Goal: Find contact information: Find contact information

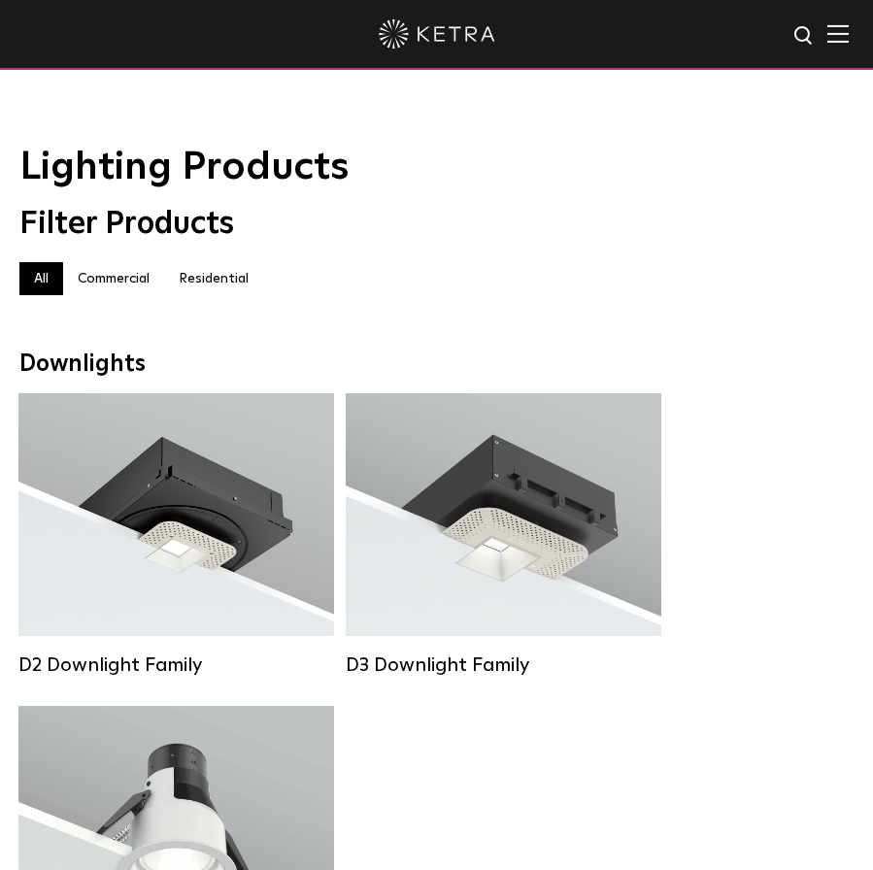
click at [234, 282] on label "Residential" at bounding box center [213, 278] width 99 height 33
click at [843, 42] on img at bounding box center [837, 33] width 21 height 18
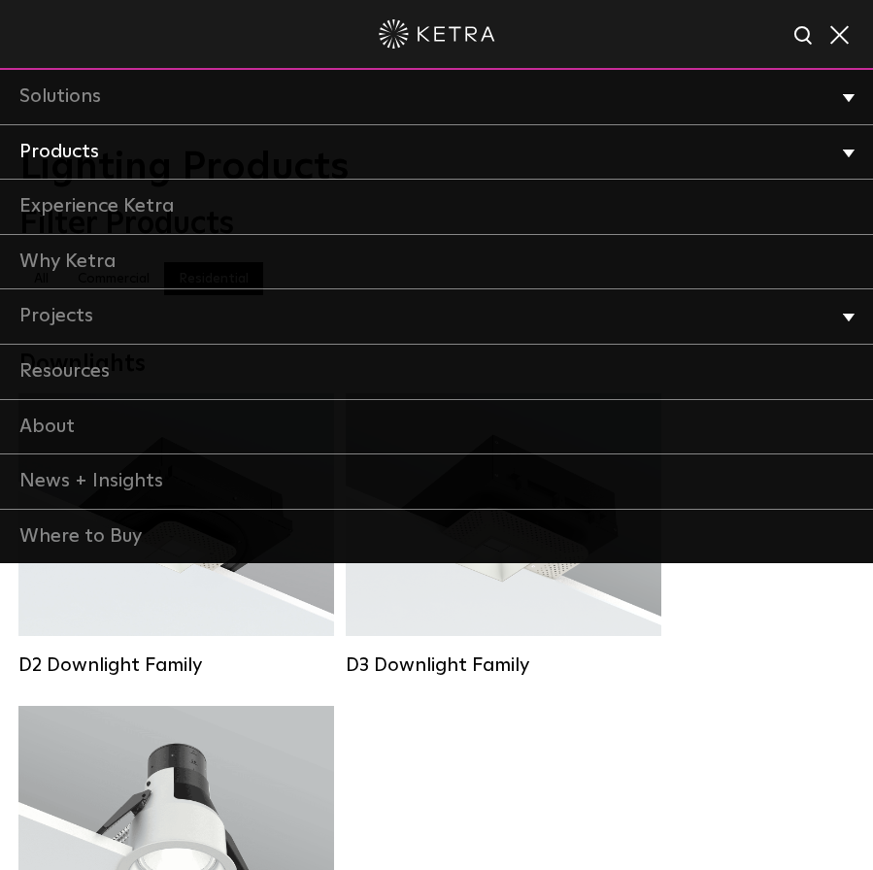
click at [167, 148] on link "Products" at bounding box center [436, 152] width 873 height 55
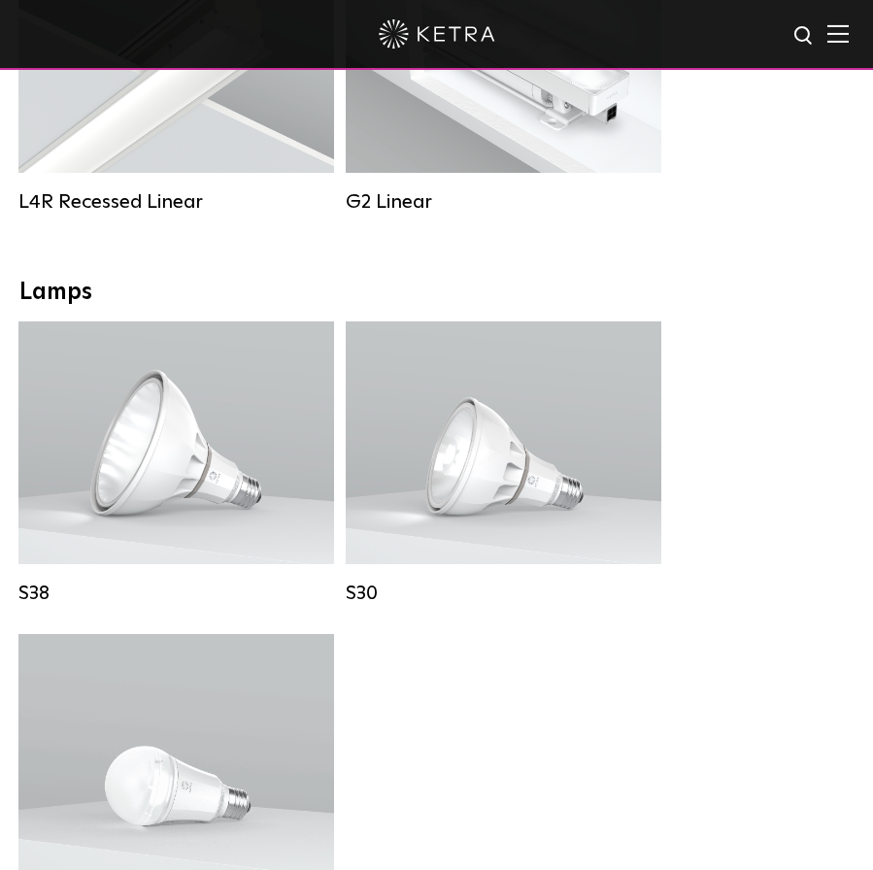
scroll to position [1373, 0]
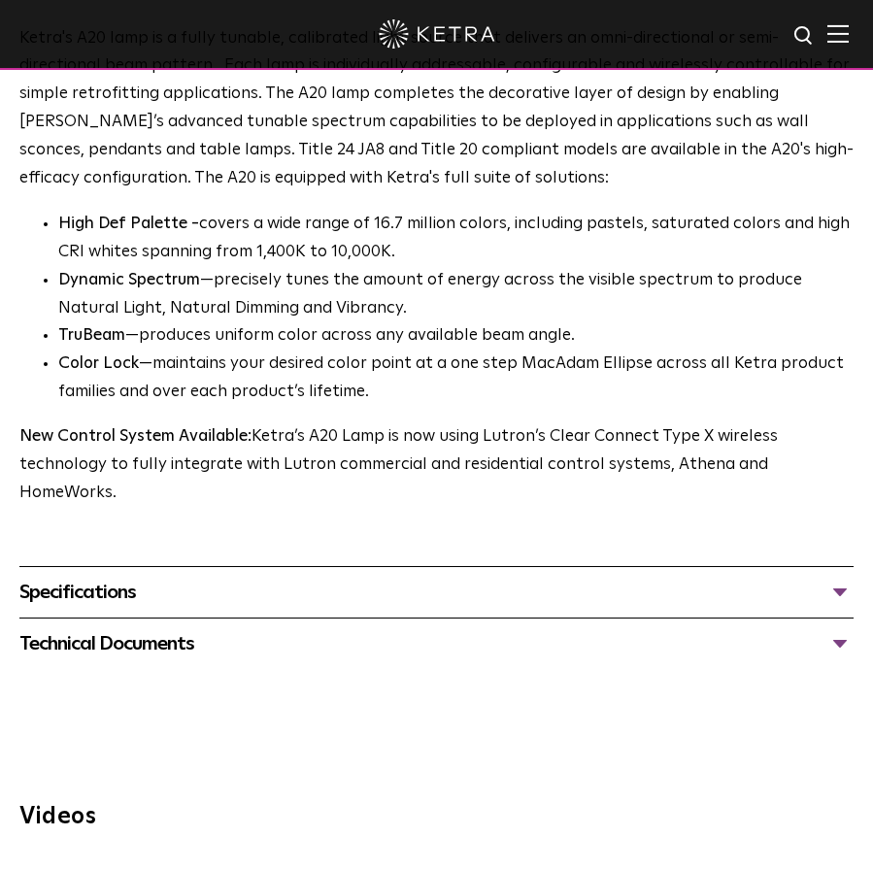
scroll to position [1472, 0]
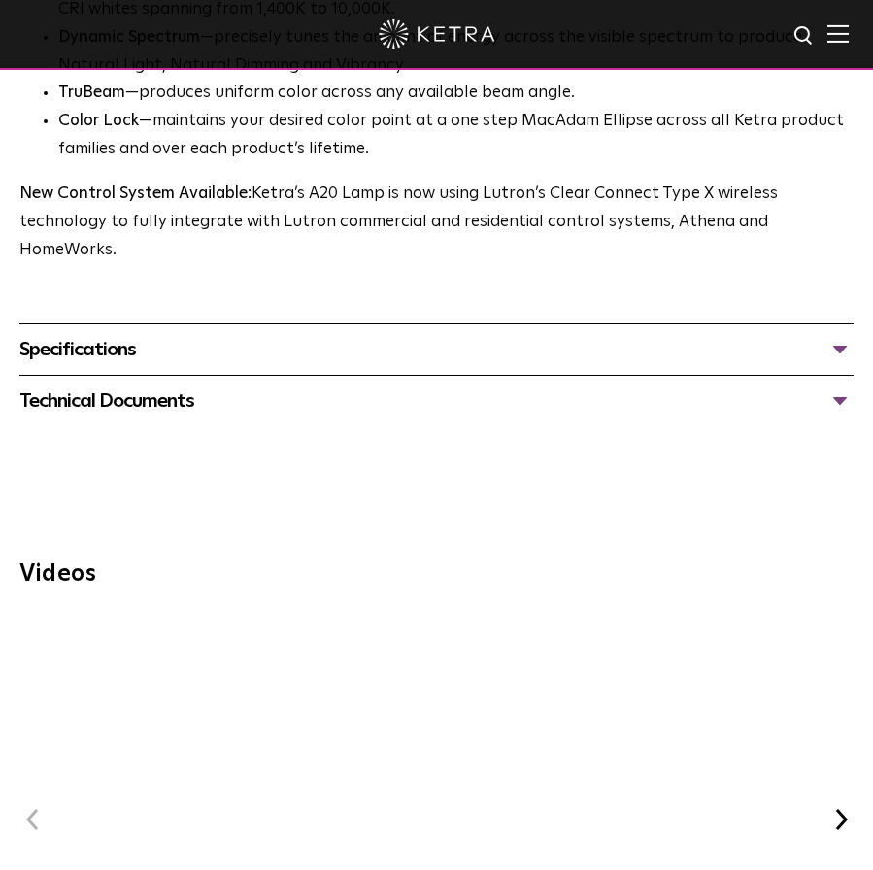
click at [453, 323] on div "Specifications LUMEN OUTPUTS 600, 800 HOUSING COLORS White, Black BASE TYPES E2…" at bounding box center [436, 348] width 834 height 51
click at [458, 334] on div "Specifications" at bounding box center [436, 349] width 834 height 31
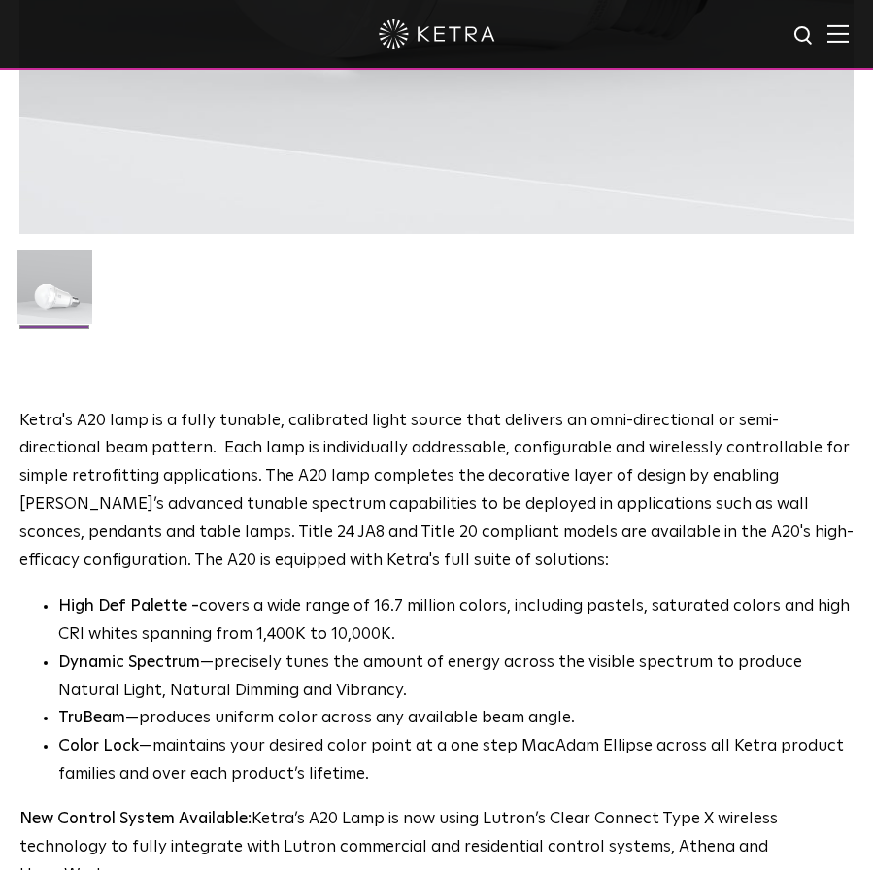
scroll to position [0, 0]
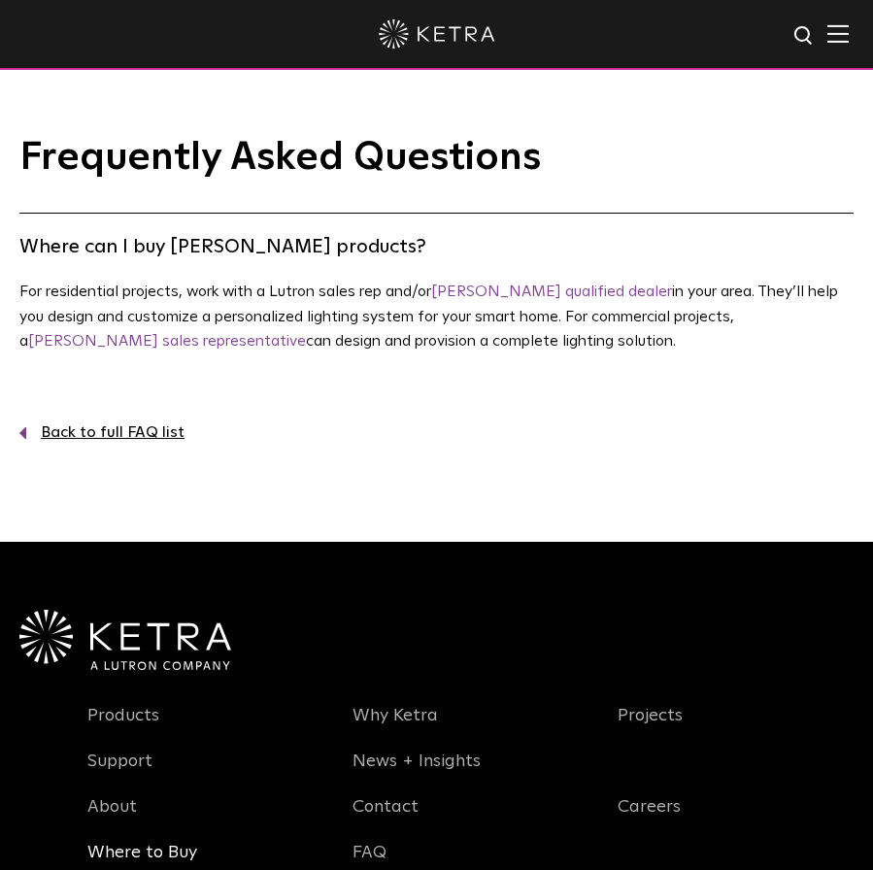
click at [173, 845] on link "Where to Buy" at bounding box center [142, 864] width 110 height 45
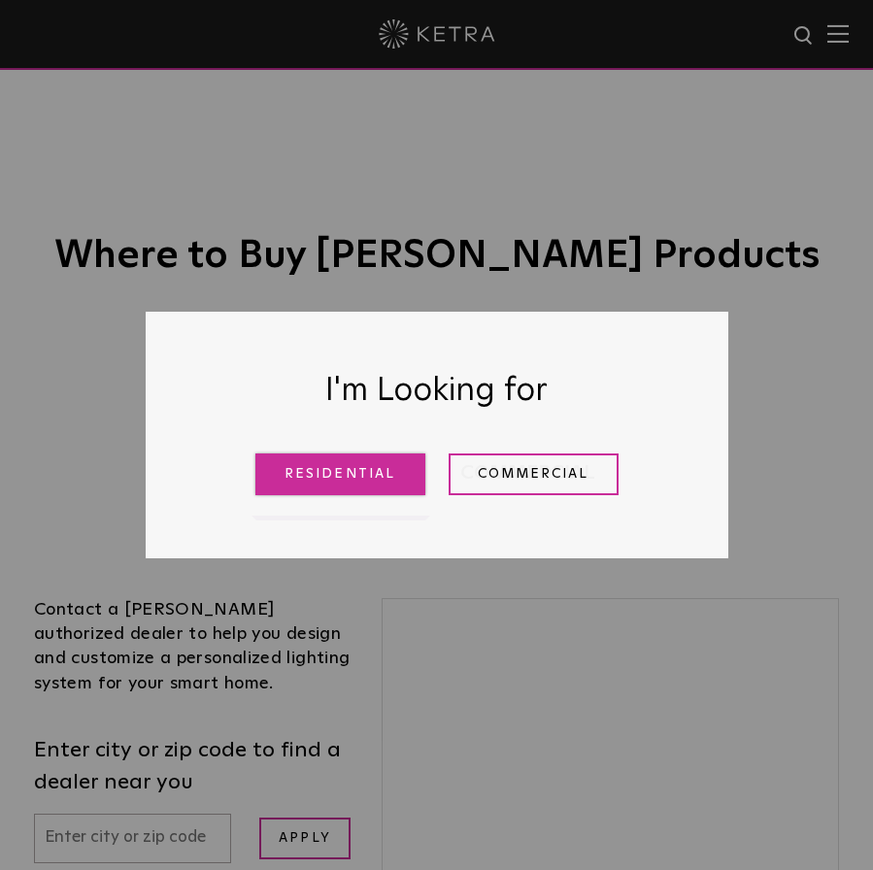
click at [389, 487] on link "Residential" at bounding box center [340, 474] width 170 height 42
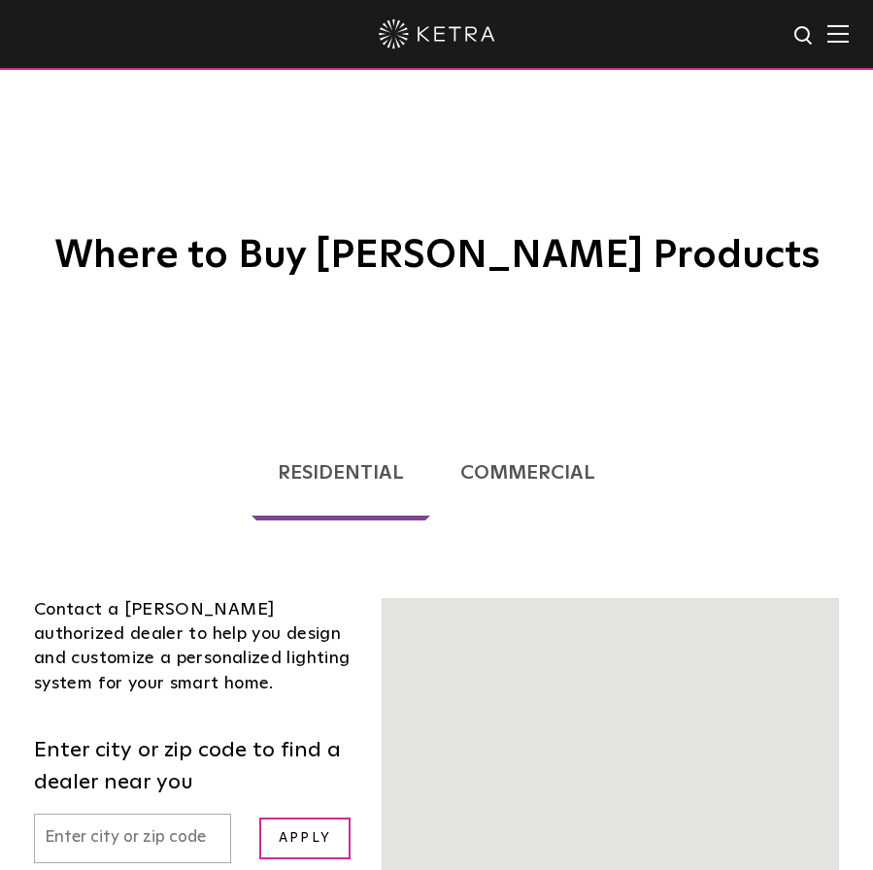
scroll to position [469, 0]
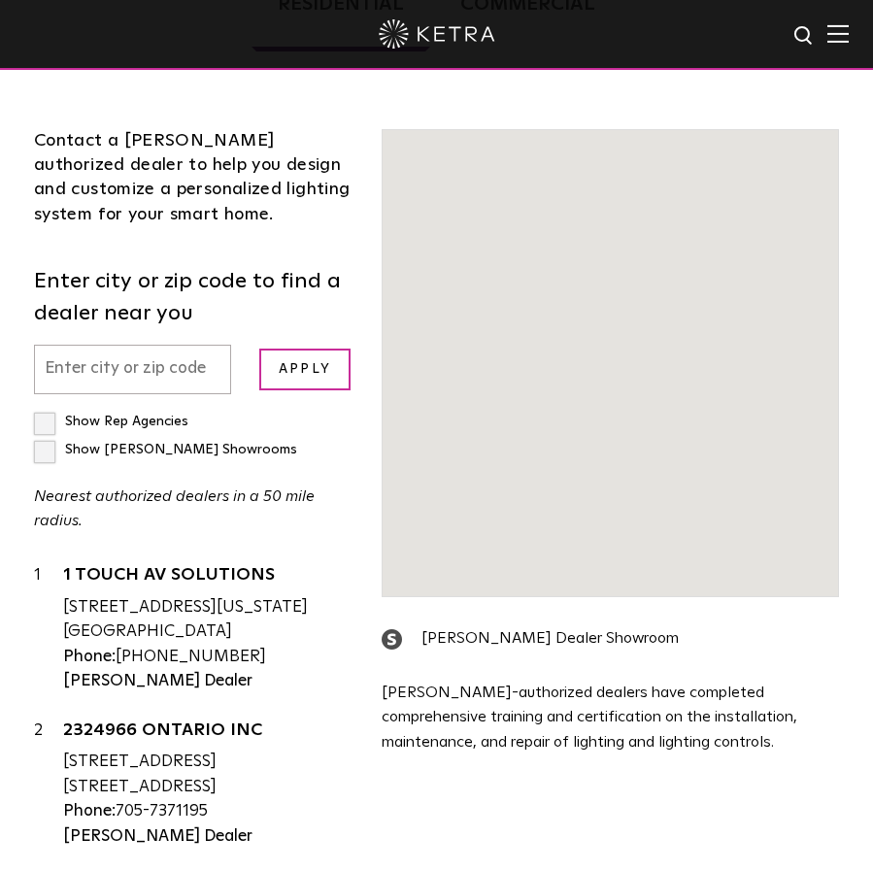
click at [186, 484] on p "Nearest authorized dealers in a 50 mile radius." at bounding box center [193, 509] width 318 height 50
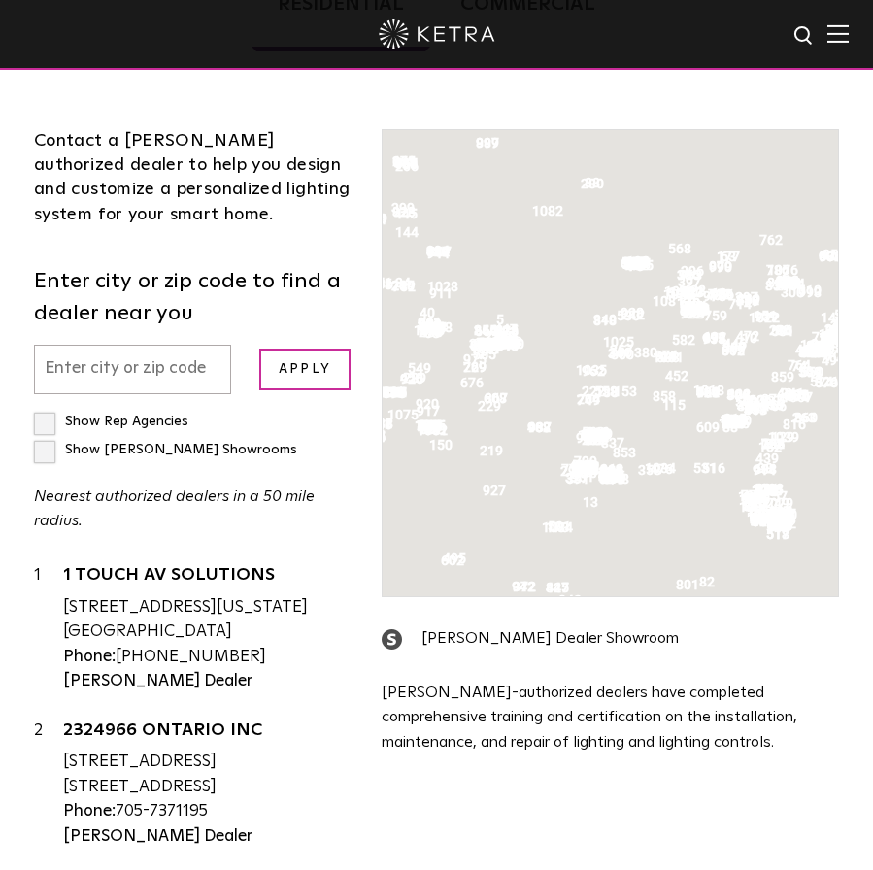
click at [122, 345] on input "text" at bounding box center [132, 370] width 197 height 50
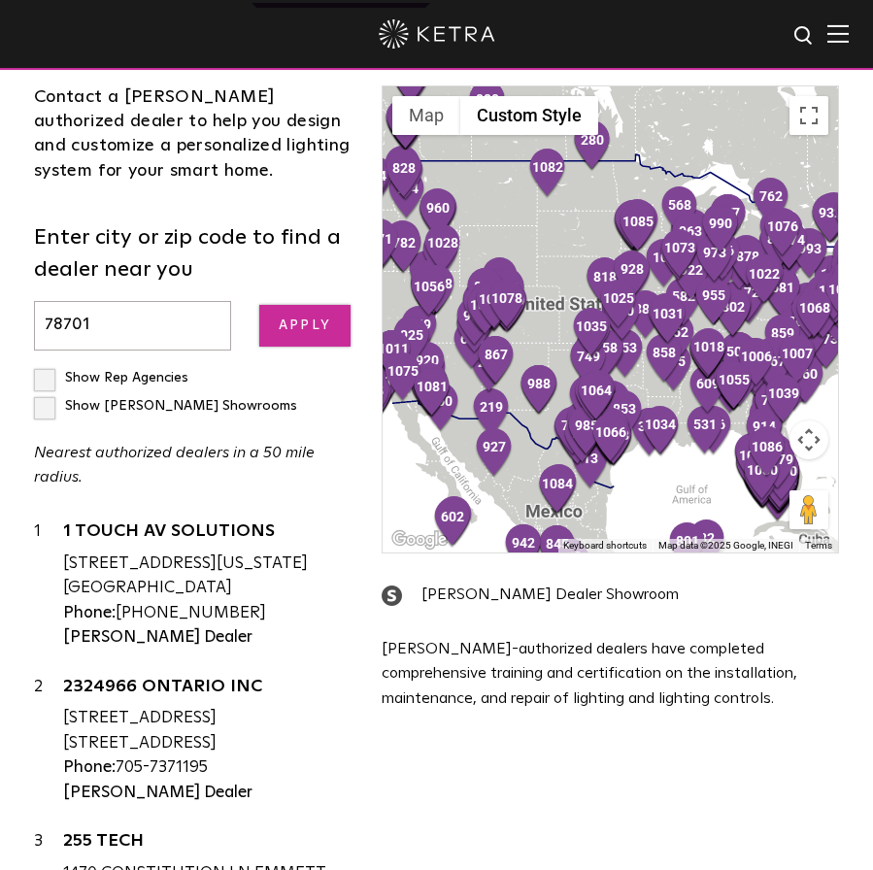
type input "78701"
click at [279, 311] on input "Apply" at bounding box center [304, 326] width 91 height 42
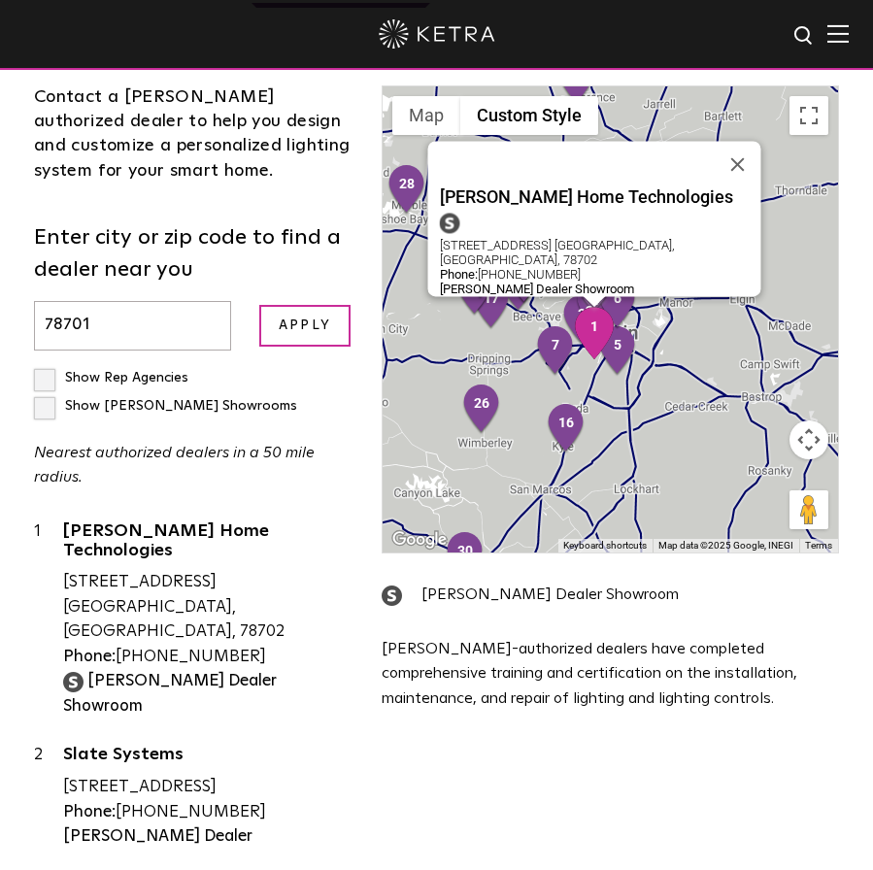
click at [118, 673] on strong "[PERSON_NAME] Dealer Showroom" at bounding box center [170, 694] width 214 height 42
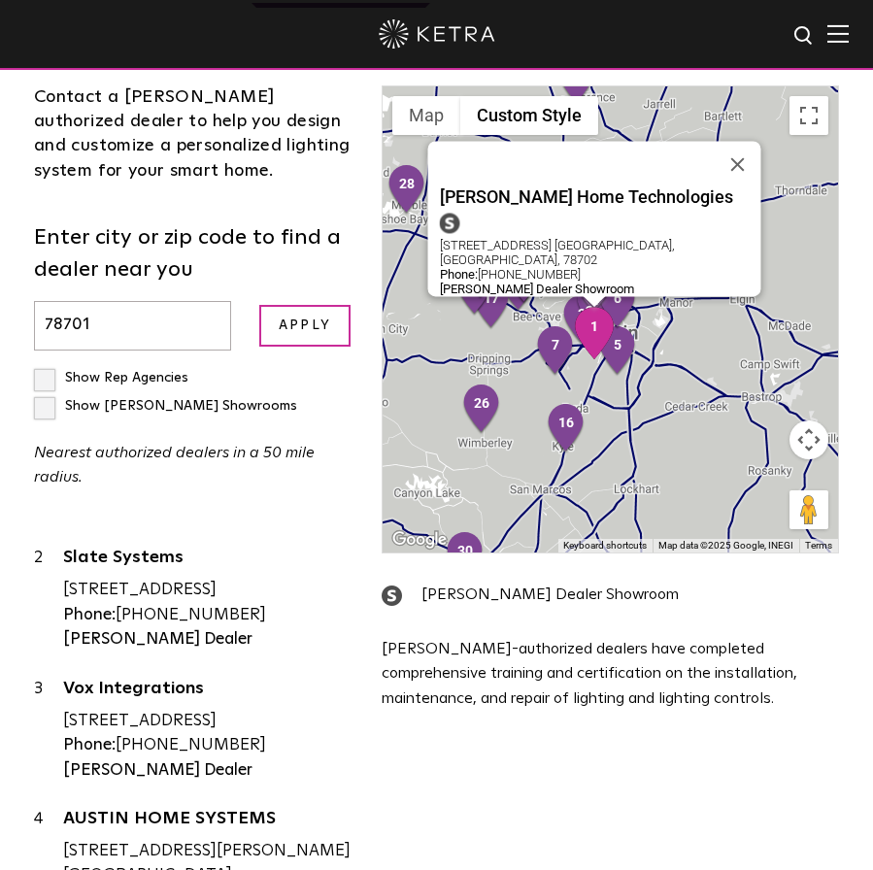
scroll to position [0, 0]
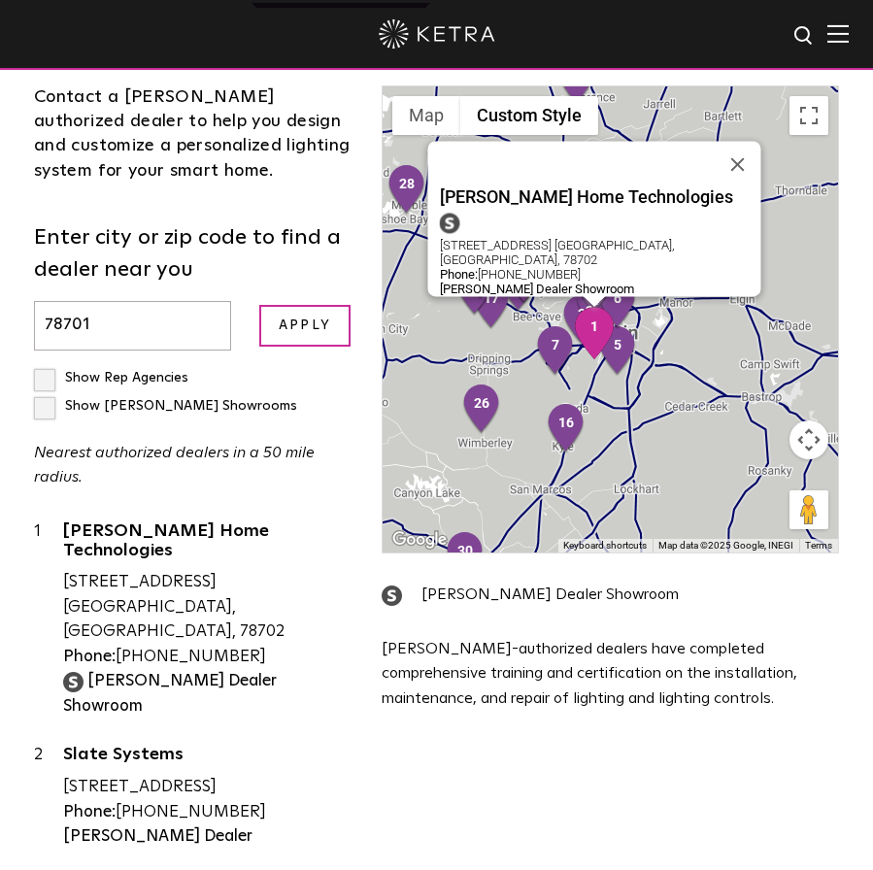
click at [79, 672] on img at bounding box center [73, 682] width 20 height 20
click at [110, 530] on link "[PERSON_NAME] Home Technologies" at bounding box center [207, 544] width 289 height 44
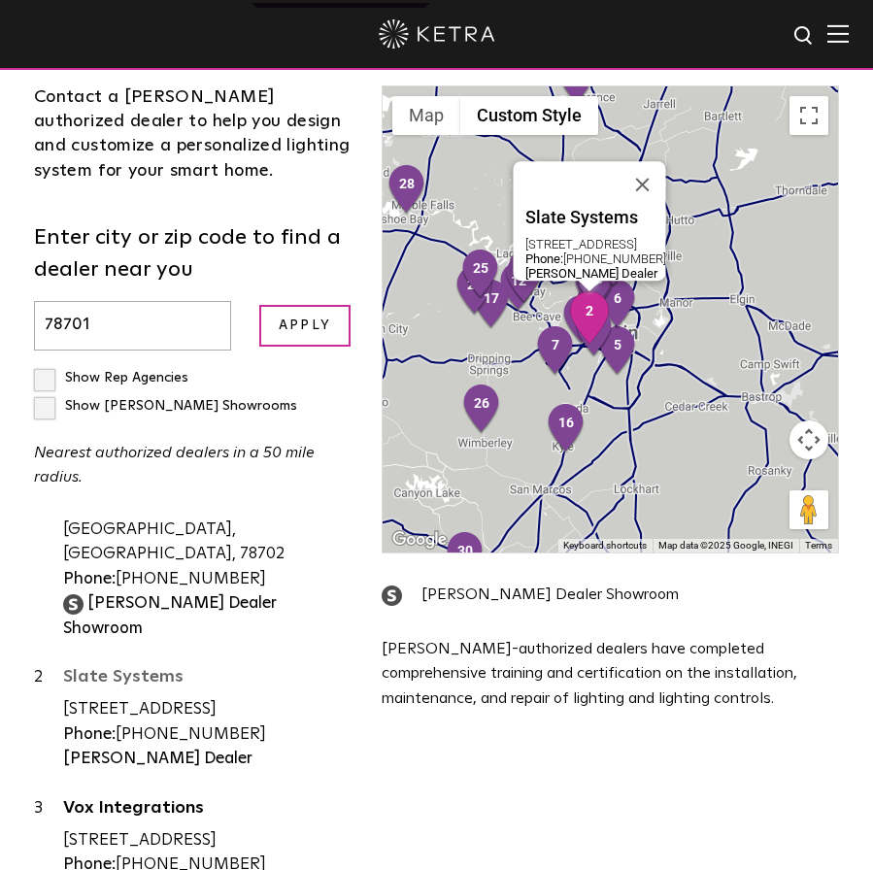
click at [135, 668] on link "Slate Systems" at bounding box center [207, 680] width 289 height 24
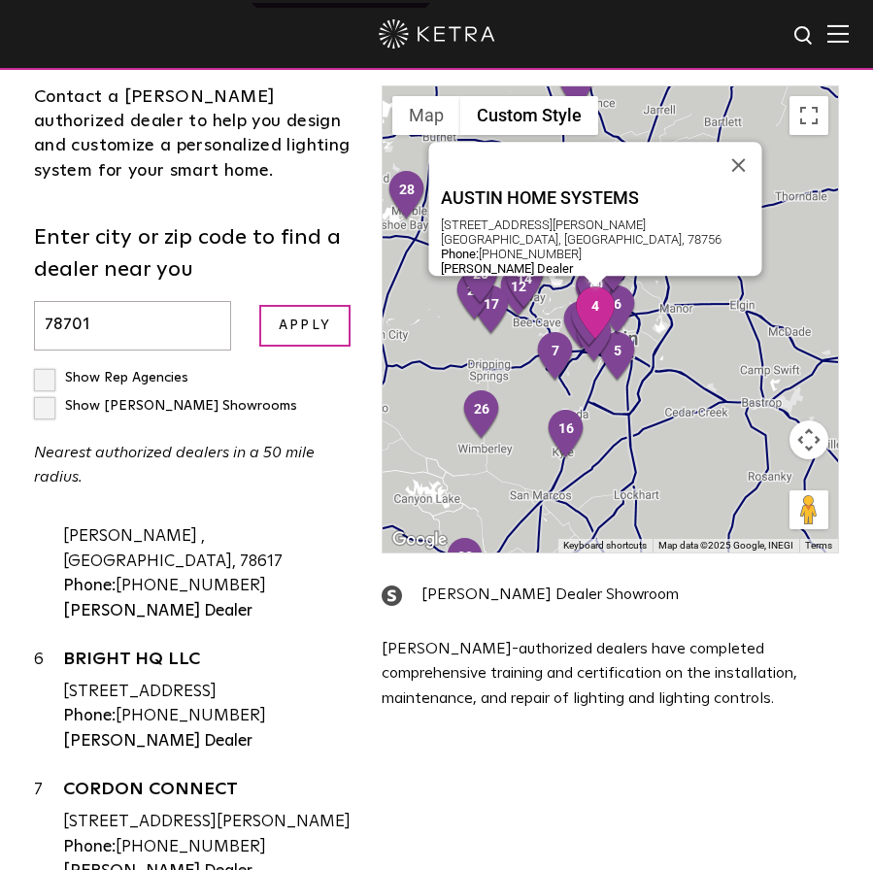
scroll to position [866, 0]
